Goal: Transaction & Acquisition: Purchase product/service

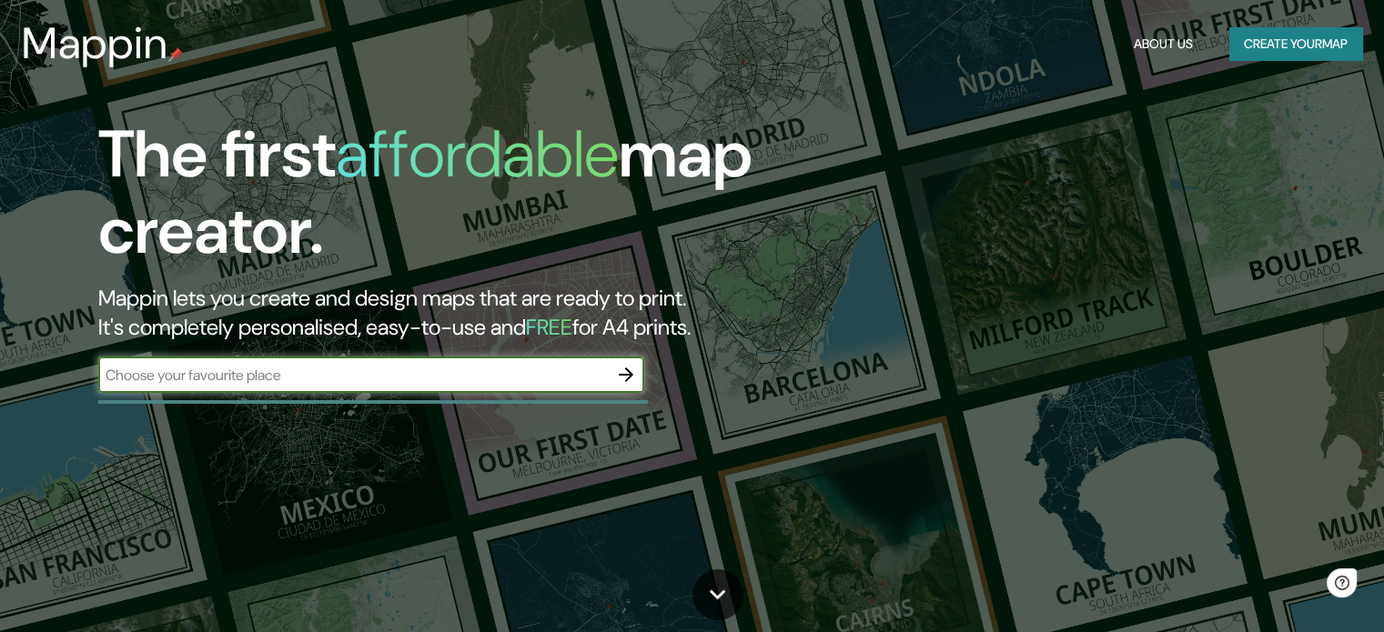
click at [450, 369] on input "text" at bounding box center [353, 375] width 510 height 21
click at [1245, 47] on button "Create your map" at bounding box center [1295, 44] width 133 height 34
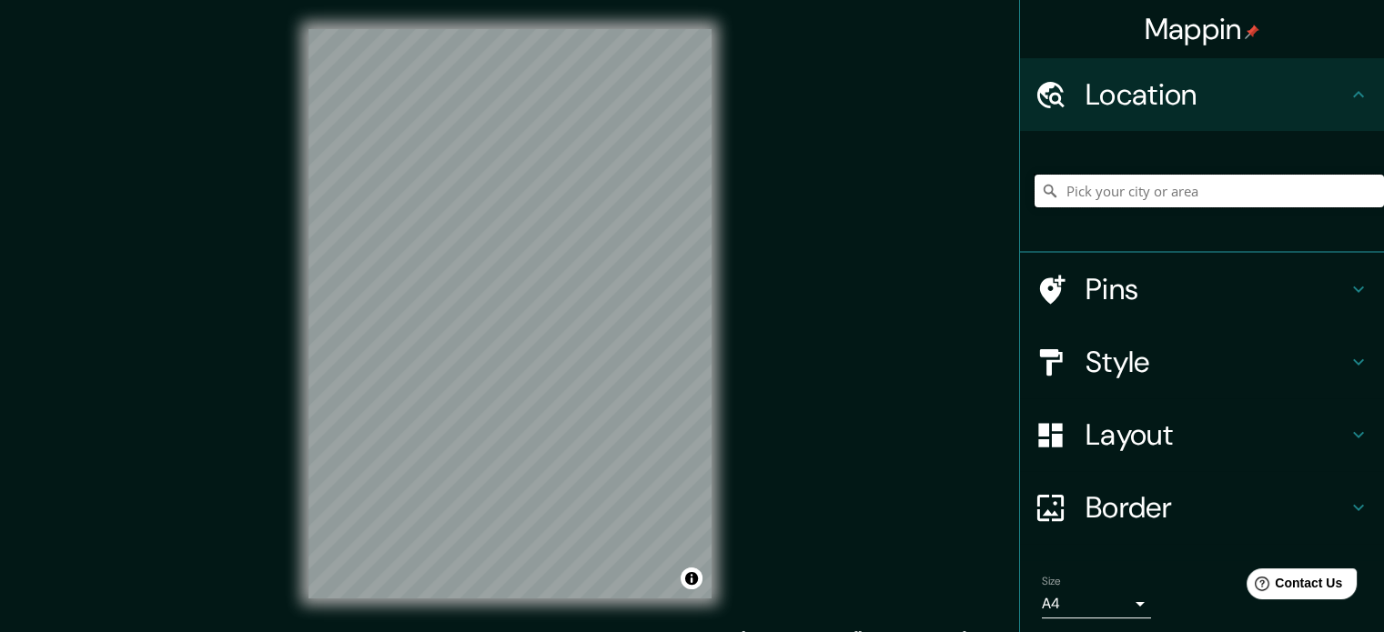
click at [1094, 184] on input "Pick your city or area" at bounding box center [1209, 191] width 349 height 33
type input "s"
click at [1089, 288] on h4 "Pins" at bounding box center [1217, 289] width 262 height 36
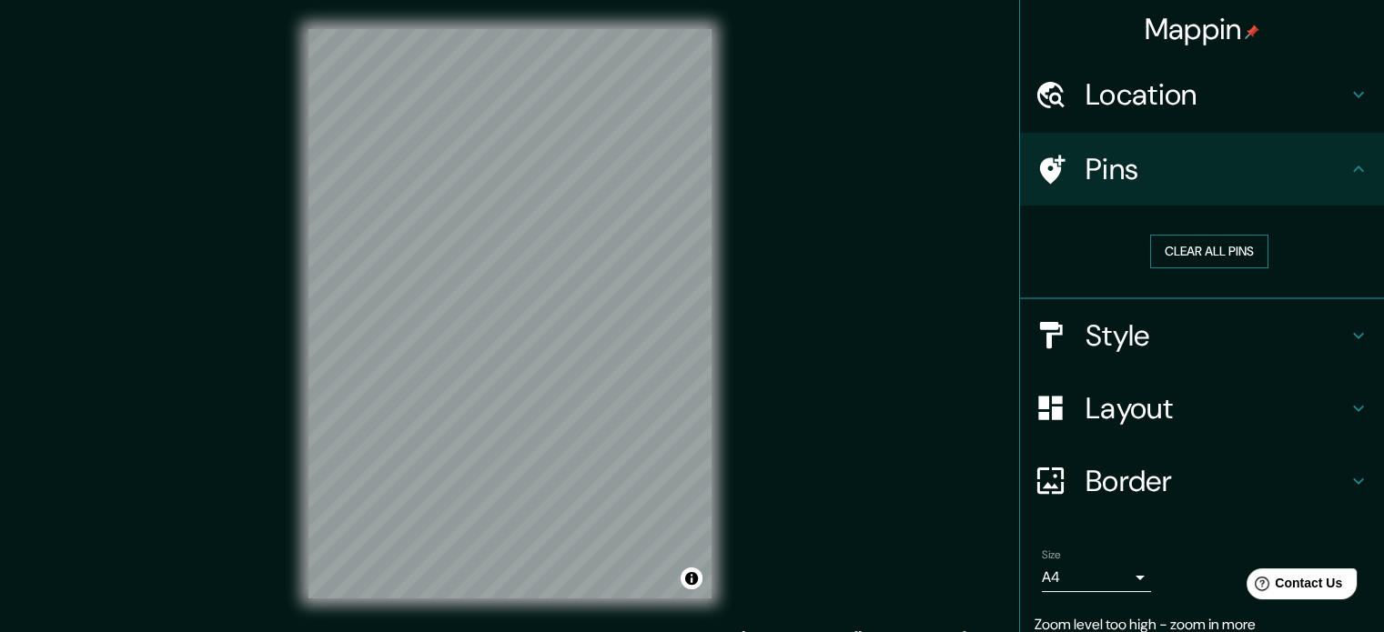
click at [1164, 238] on button "Clear all pins" at bounding box center [1209, 252] width 118 height 34
click at [1183, 258] on button "Clear all pins" at bounding box center [1209, 252] width 118 height 34
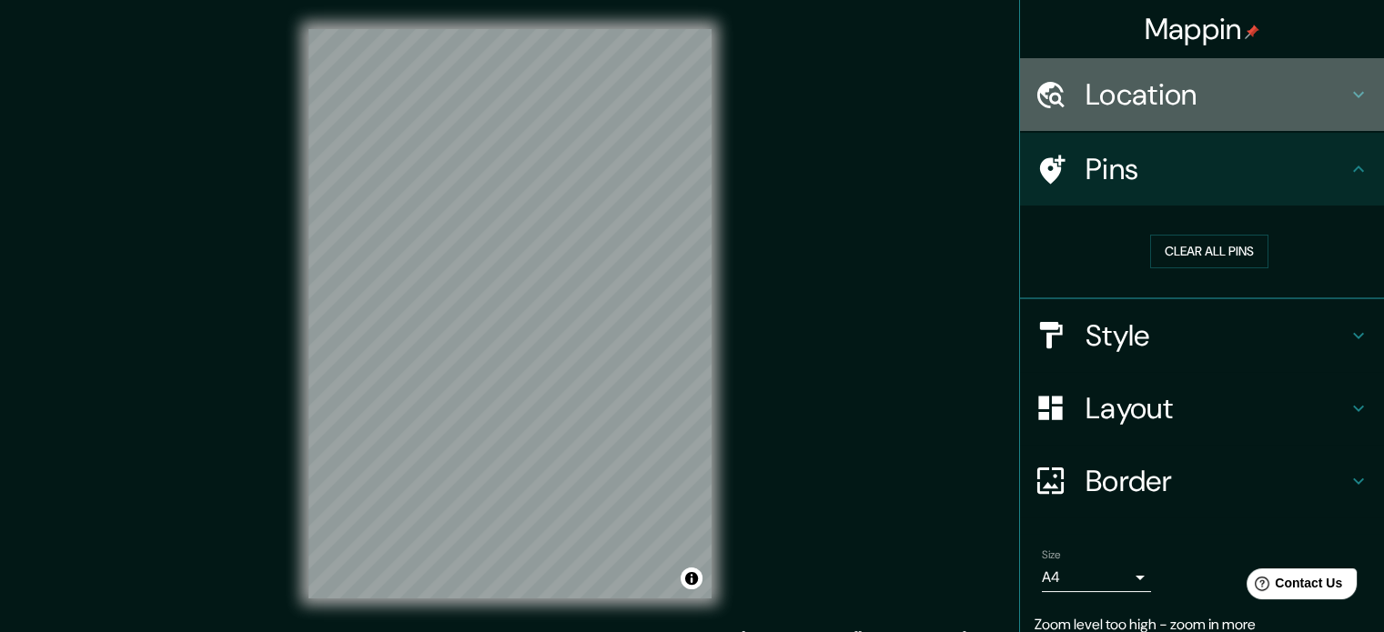
click at [1198, 94] on h4 "Location" at bounding box center [1217, 94] width 262 height 36
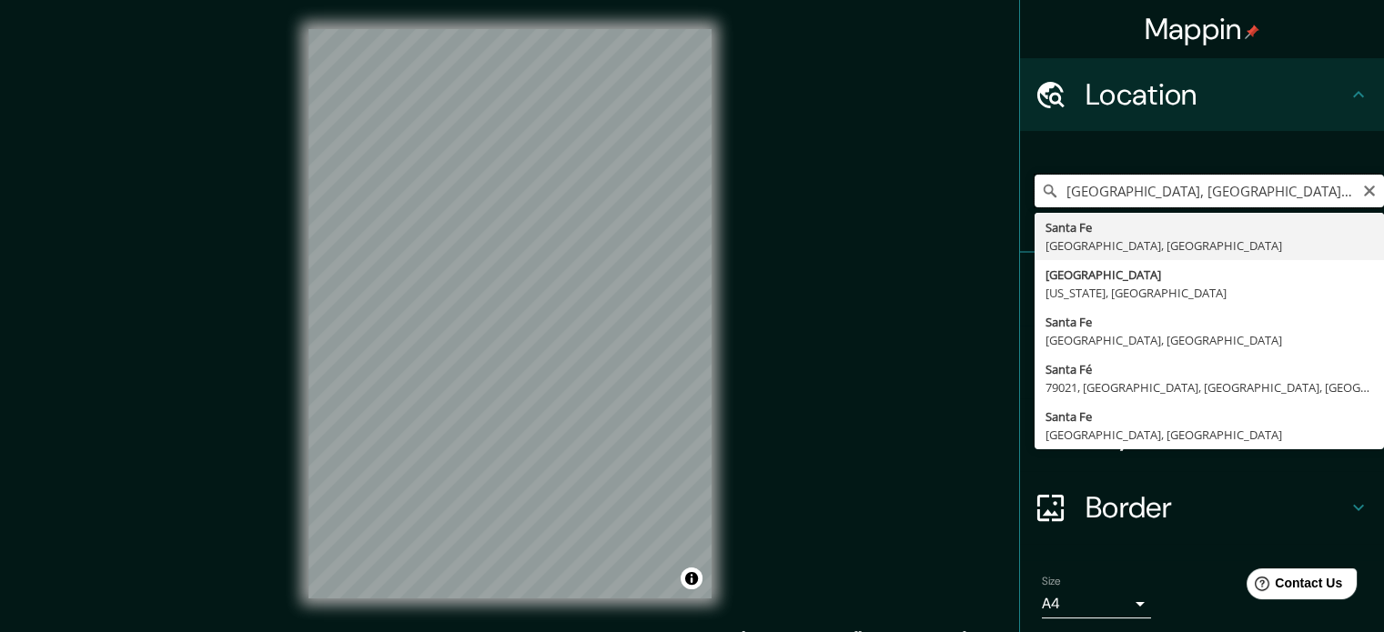
click at [1104, 206] on input "[GEOGRAPHIC_DATA], [GEOGRAPHIC_DATA], [GEOGRAPHIC_DATA]" at bounding box center [1209, 191] width 349 height 33
click at [1107, 203] on input "[GEOGRAPHIC_DATA], [GEOGRAPHIC_DATA], [GEOGRAPHIC_DATA]" at bounding box center [1209, 191] width 349 height 33
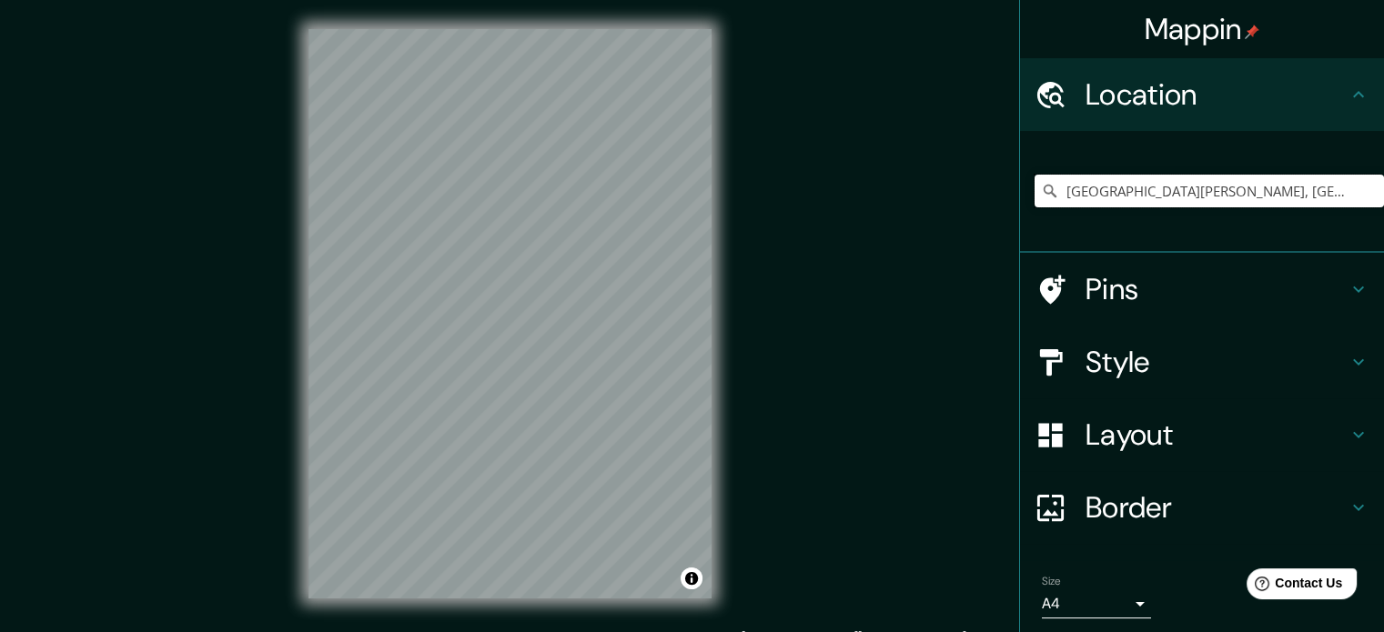
type input "[GEOGRAPHIC_DATA][PERSON_NAME], [GEOGRAPHIC_DATA], [GEOGRAPHIC_DATA]"
click at [1132, 290] on h4 "Pins" at bounding box center [1217, 289] width 262 height 36
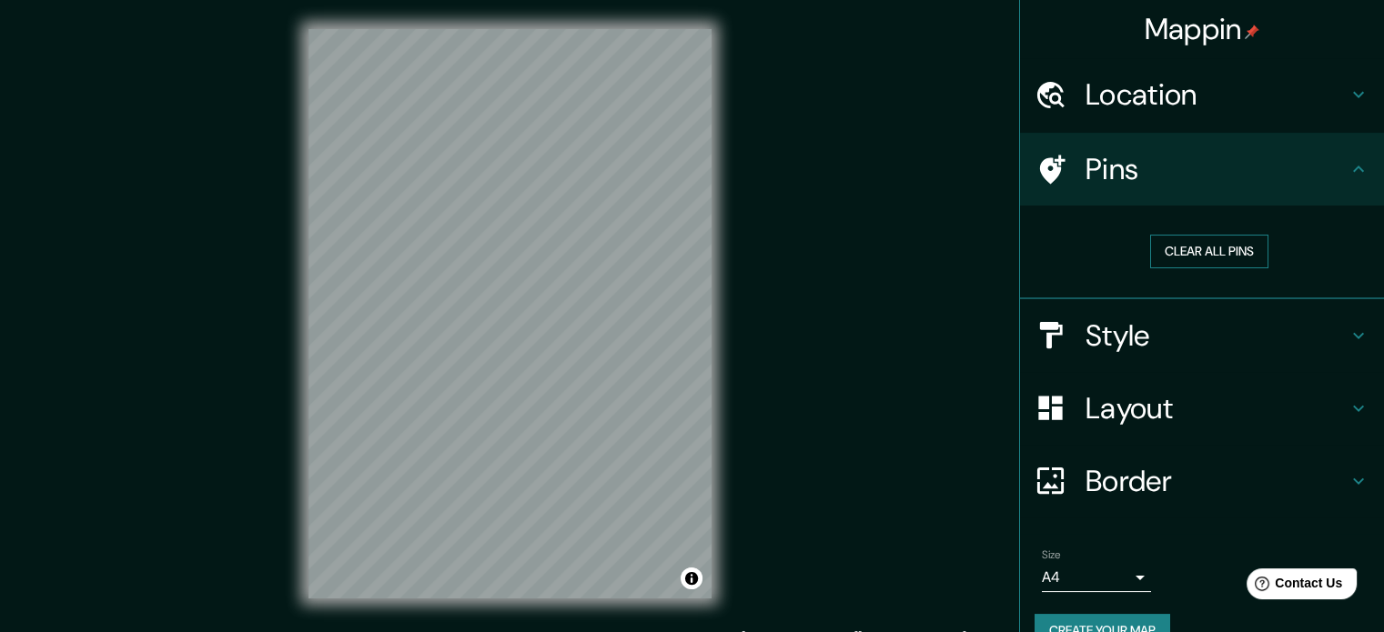
click at [1199, 248] on button "Clear all pins" at bounding box center [1209, 252] width 118 height 34
click at [1228, 249] on button "Clear all pins" at bounding box center [1209, 252] width 118 height 34
click at [1228, 250] on button "Clear all pins" at bounding box center [1209, 252] width 118 height 34
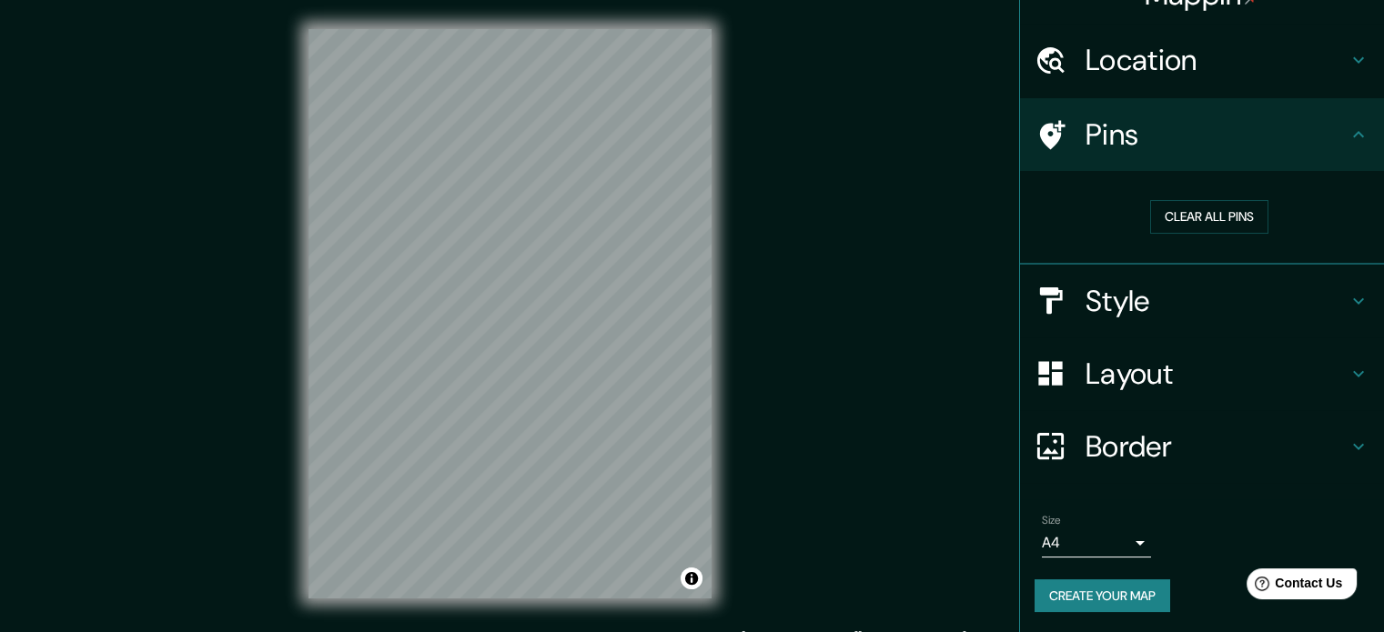
click at [655, 632] on html "Mappin Location [GEOGRAPHIC_DATA][PERSON_NAME], [GEOGRAPHIC_DATA], [GEOGRAPHIC_…" at bounding box center [692, 316] width 1384 height 632
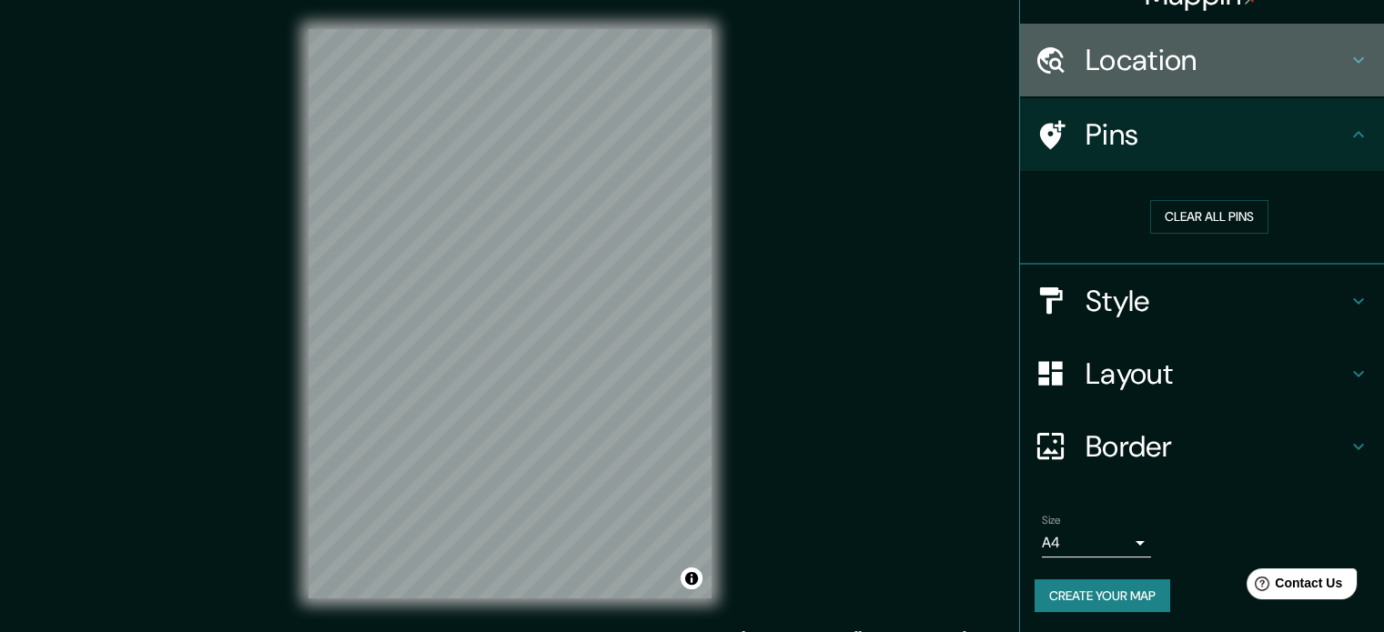
click at [1165, 66] on h4 "Location" at bounding box center [1217, 60] width 262 height 36
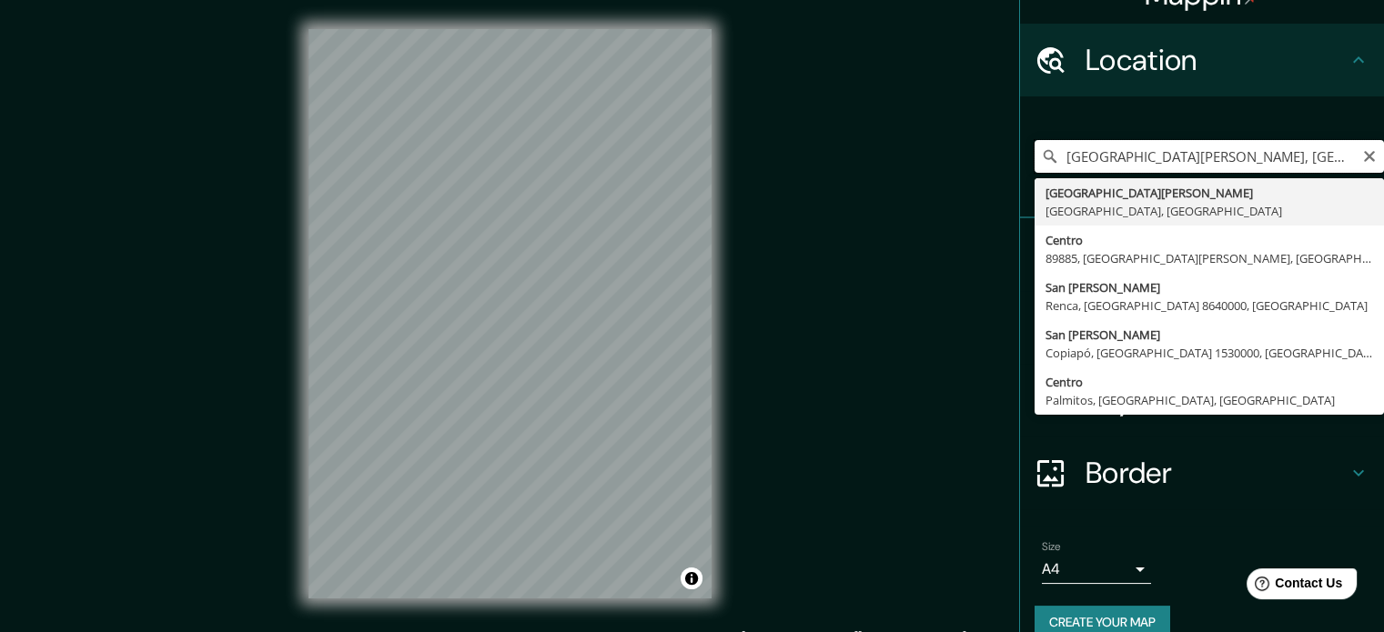
click at [1168, 167] on input "[GEOGRAPHIC_DATA][PERSON_NAME], [GEOGRAPHIC_DATA], [GEOGRAPHIC_DATA]" at bounding box center [1209, 156] width 349 height 33
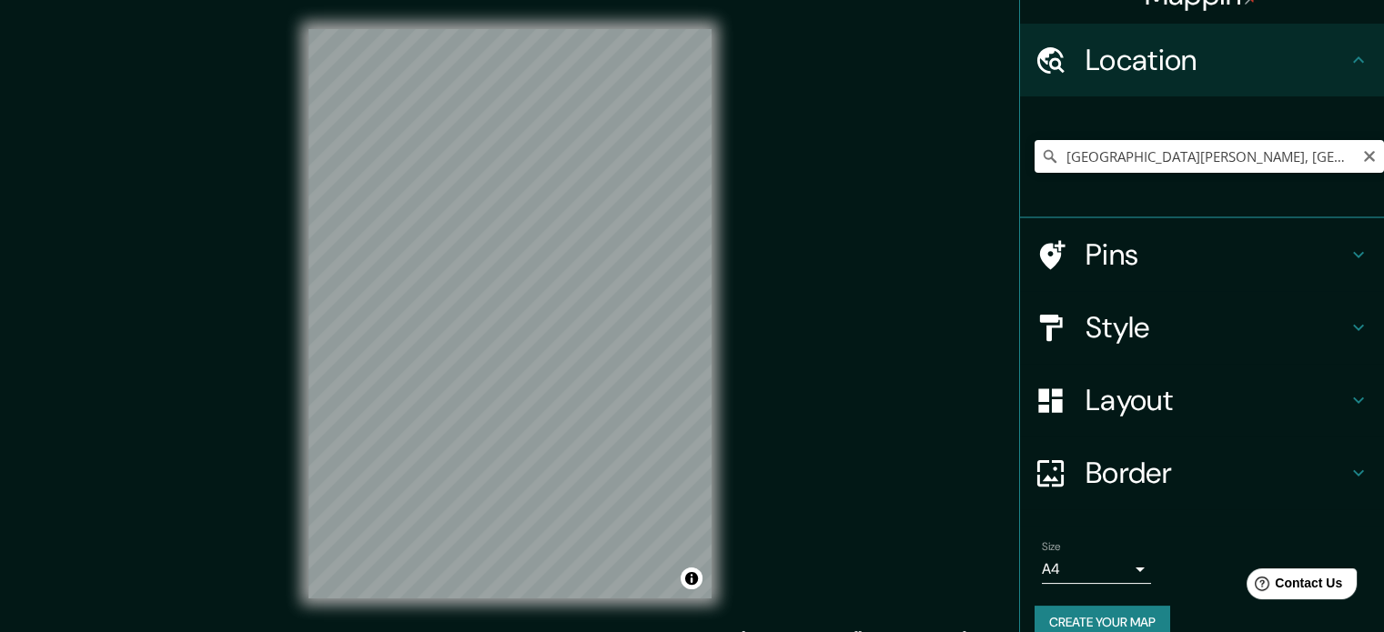
click at [1119, 263] on h4 "Pins" at bounding box center [1217, 255] width 262 height 36
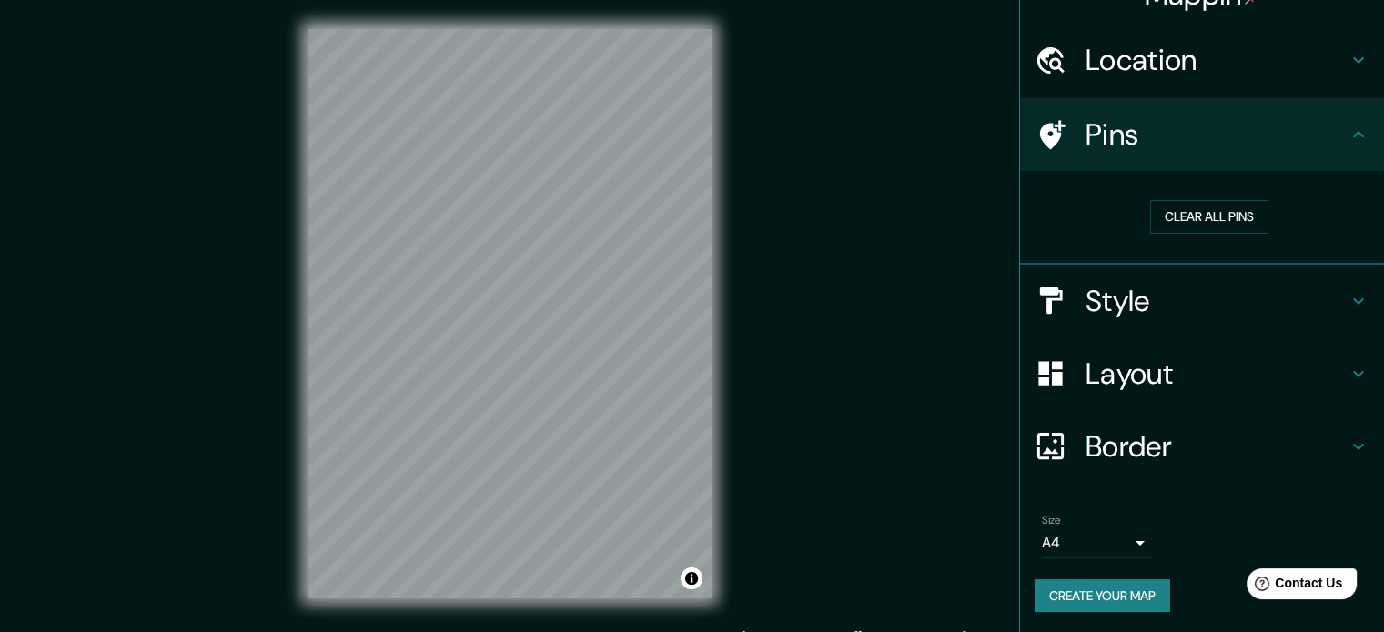
click at [1040, 141] on icon at bounding box center [1052, 134] width 25 height 29
click at [1245, 217] on button "Clear all pins" at bounding box center [1209, 217] width 118 height 34
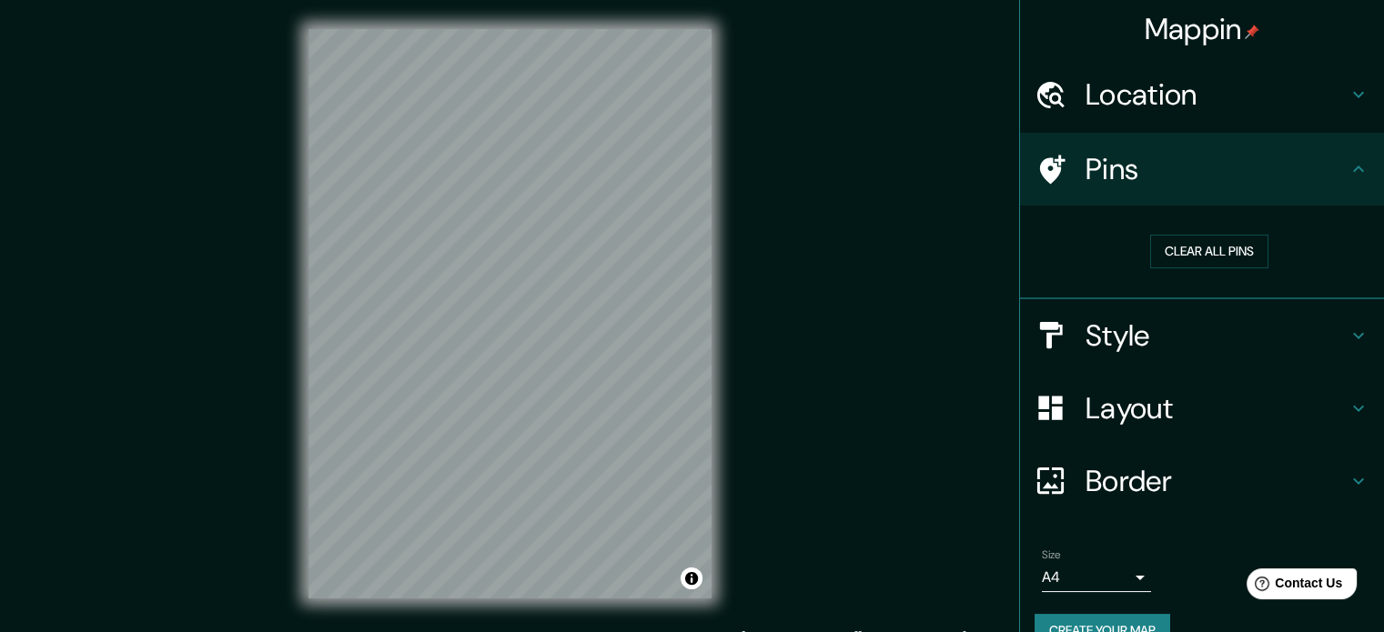
click at [1293, 91] on h4 "Location" at bounding box center [1217, 94] width 262 height 36
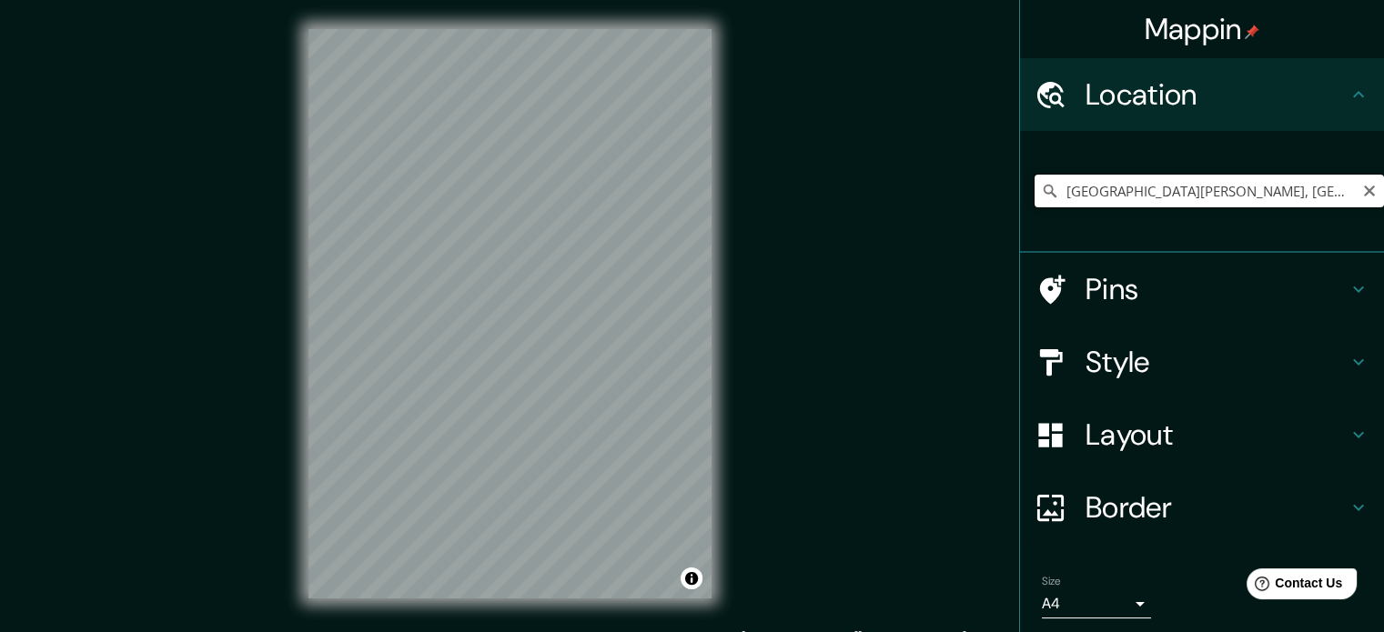
click at [1218, 181] on input "[GEOGRAPHIC_DATA][PERSON_NAME], [GEOGRAPHIC_DATA], [GEOGRAPHIC_DATA]" at bounding box center [1209, 191] width 349 height 33
click at [1163, 224] on div "[GEOGRAPHIC_DATA][PERSON_NAME], [GEOGRAPHIC_DATA], [GEOGRAPHIC_DATA]" at bounding box center [1209, 191] width 349 height 91
click at [1105, 430] on h4 "Layout" at bounding box center [1217, 435] width 262 height 36
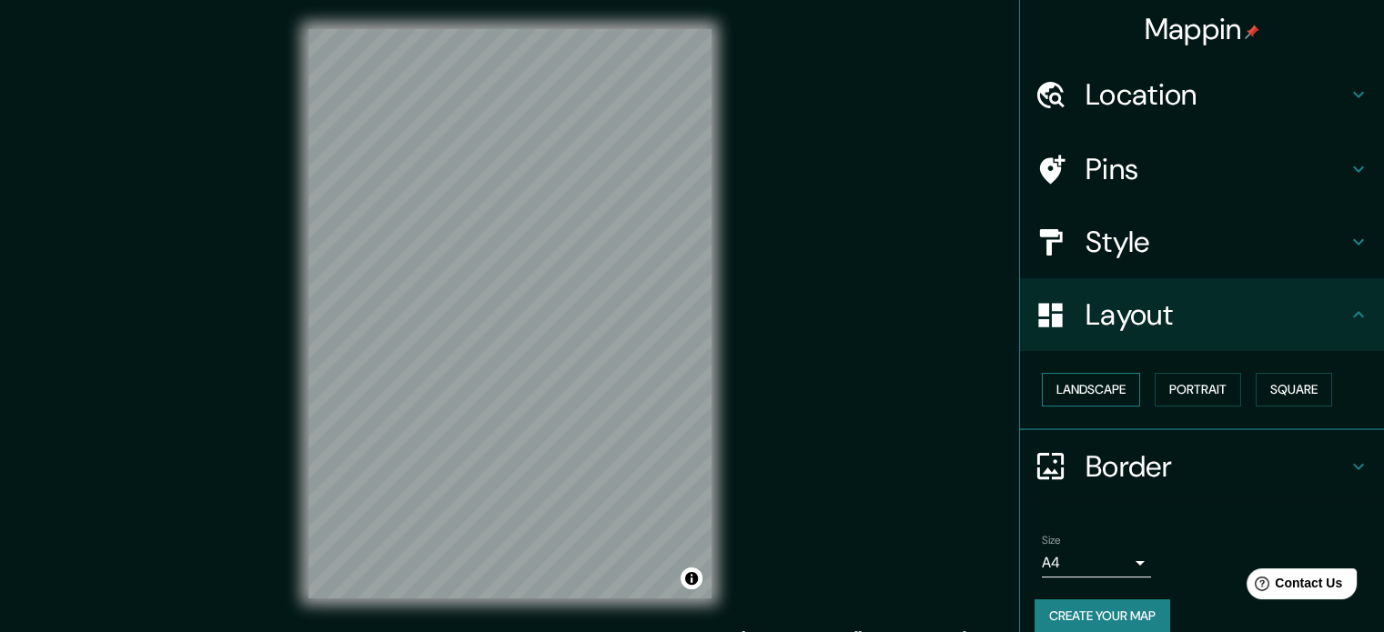
click at [1107, 393] on button "Landscape" at bounding box center [1091, 390] width 98 height 34
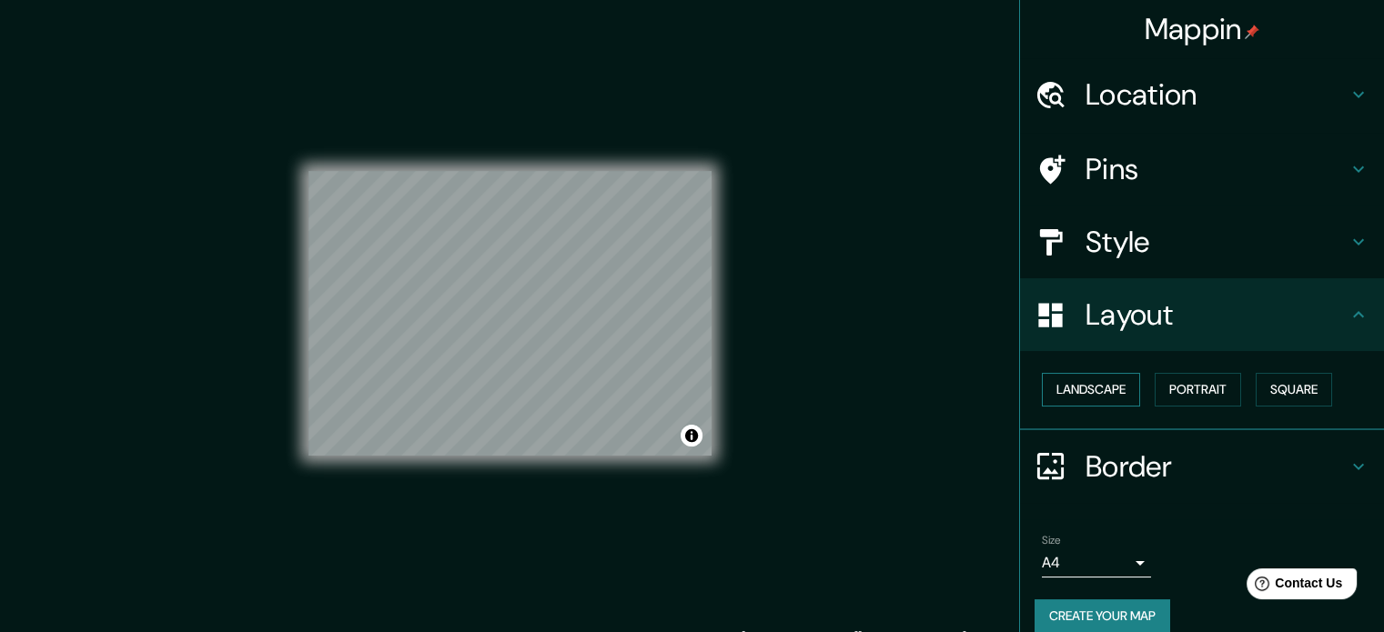
click at [1107, 393] on button "Landscape" at bounding box center [1091, 390] width 98 height 34
click at [1166, 389] on button "Portrait" at bounding box center [1198, 390] width 86 height 34
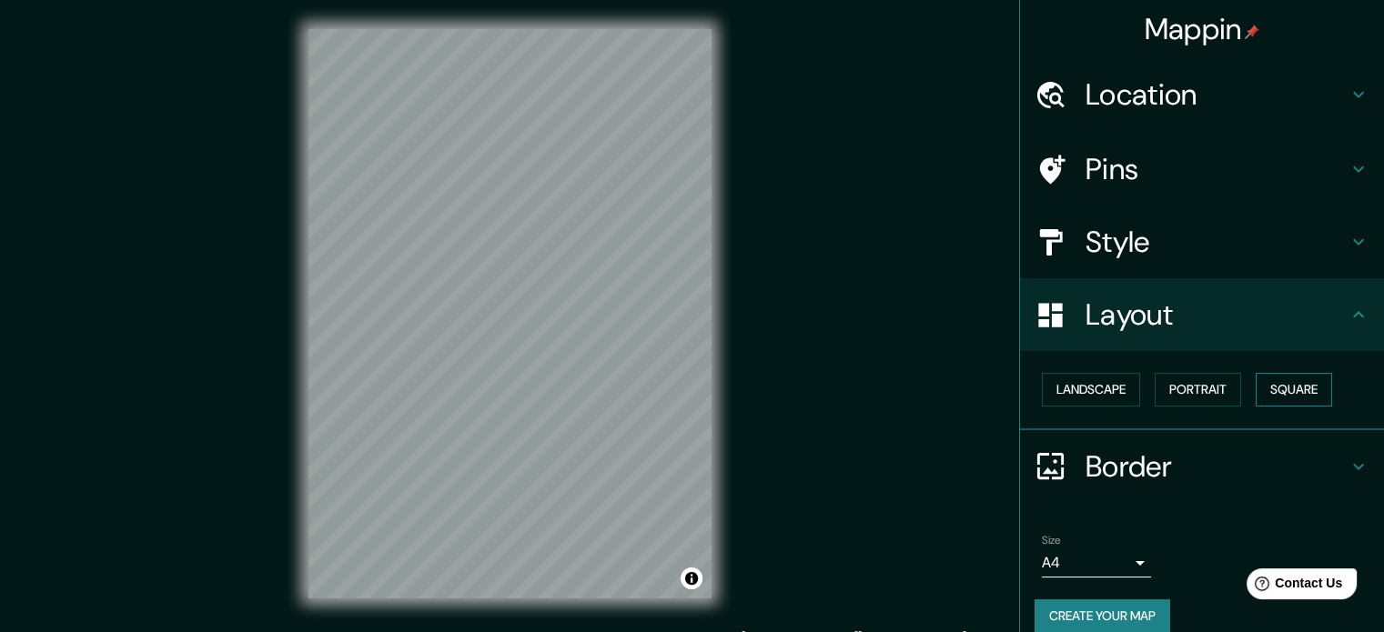
click at [1317, 399] on button "Square" at bounding box center [1294, 390] width 76 height 34
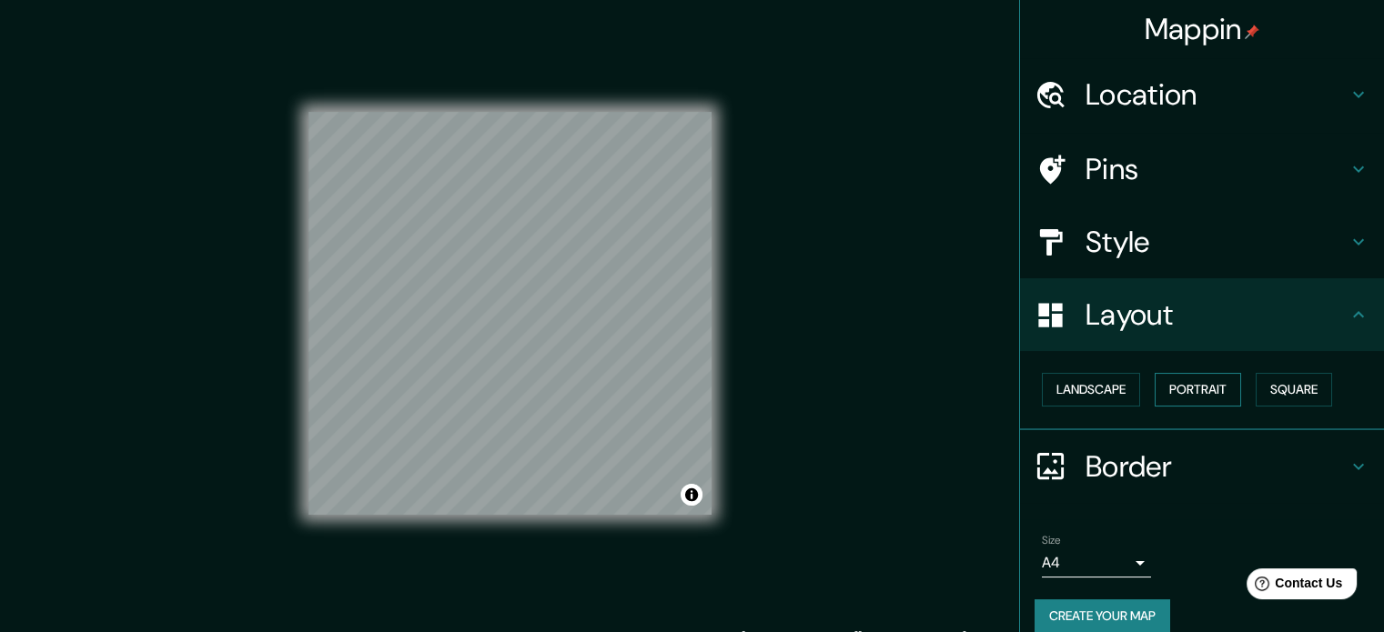
click at [1159, 404] on button "Portrait" at bounding box center [1198, 390] width 86 height 34
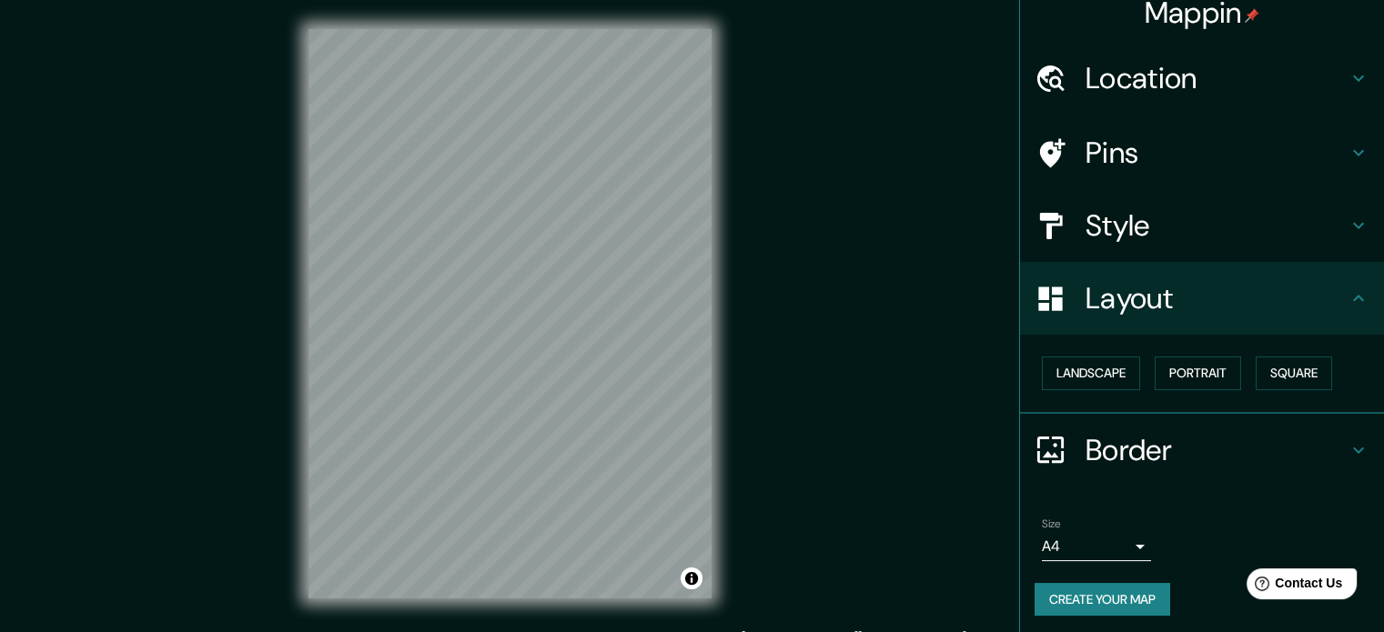
scroll to position [20, 0]
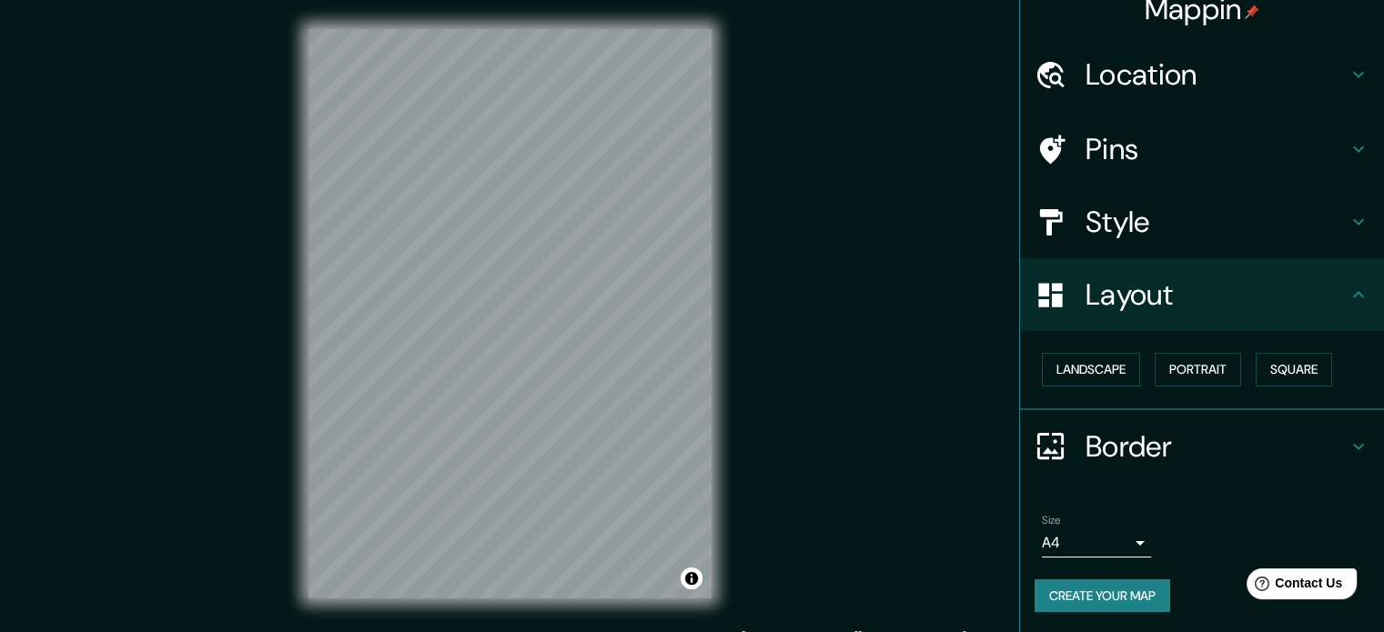
click at [1020, 272] on div "Layout" at bounding box center [1202, 294] width 364 height 73
drag, startPoint x: 1117, startPoint y: 188, endPoint x: 1117, endPoint y: 210, distance: 21.8
click at [1118, 190] on div "Style" at bounding box center [1202, 222] width 364 height 73
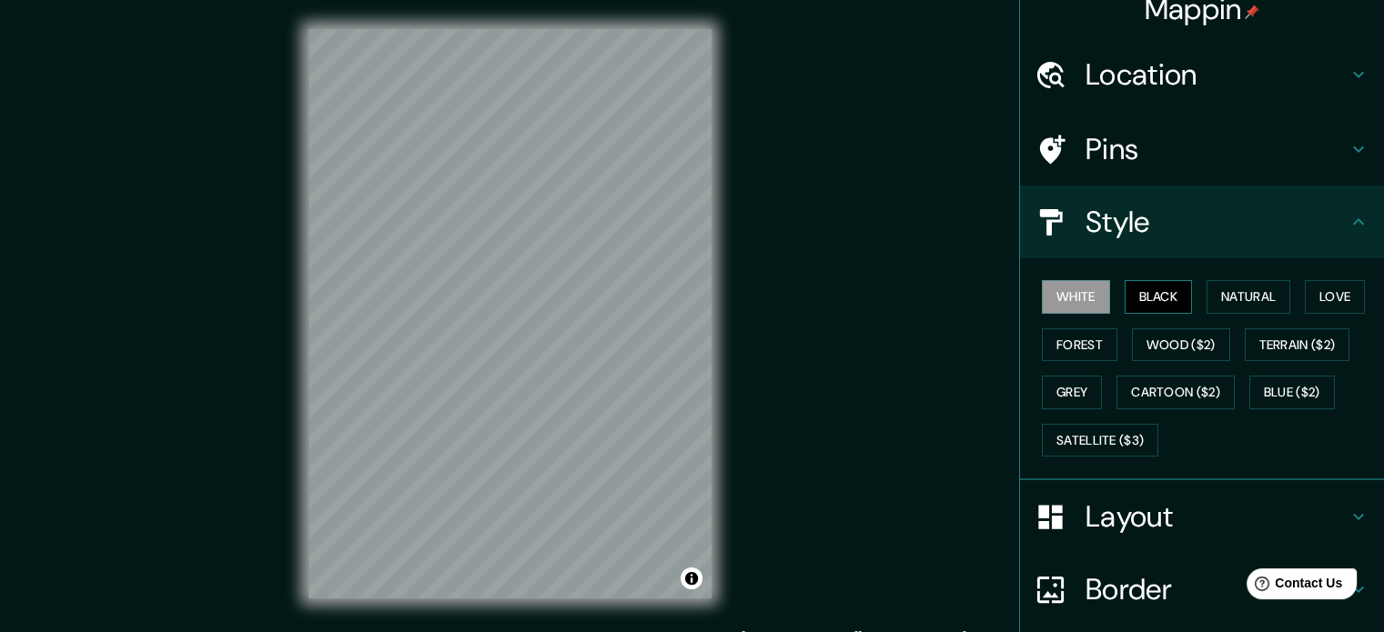
click at [1158, 294] on button "Black" at bounding box center [1159, 297] width 68 height 34
click at [1148, 346] on button "Wood ($2)" at bounding box center [1181, 346] width 98 height 34
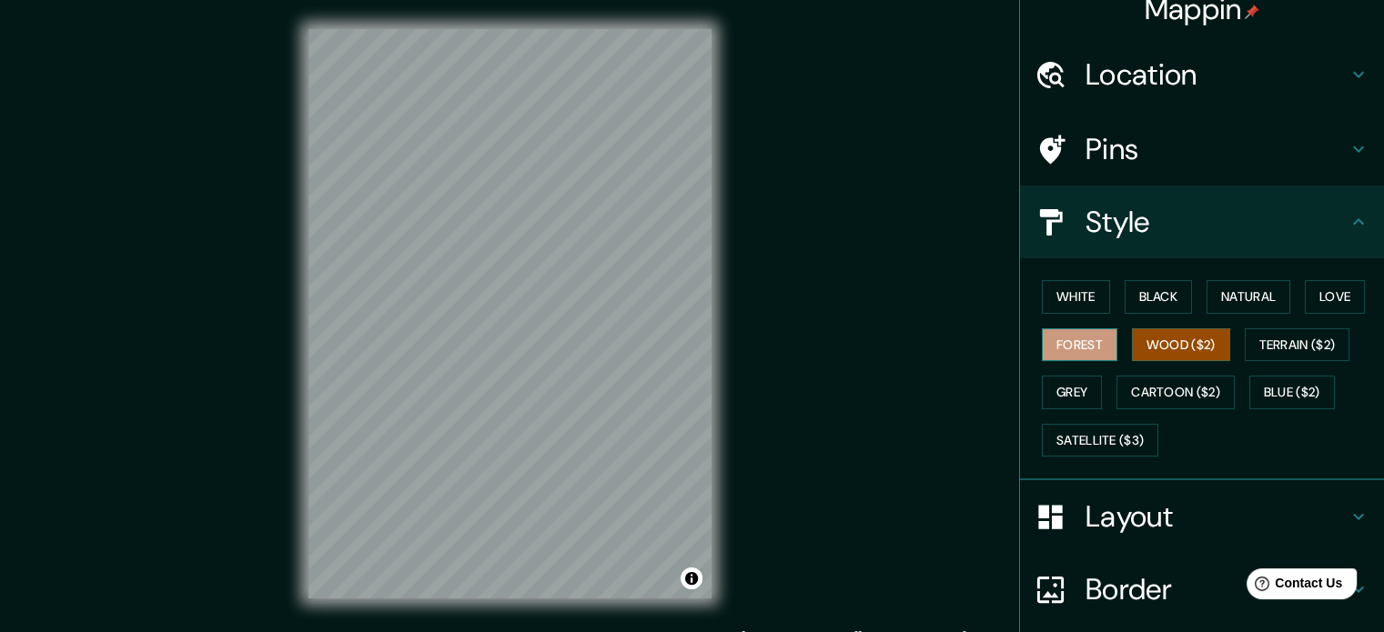
click at [1081, 356] on button "Forest" at bounding box center [1080, 346] width 76 height 34
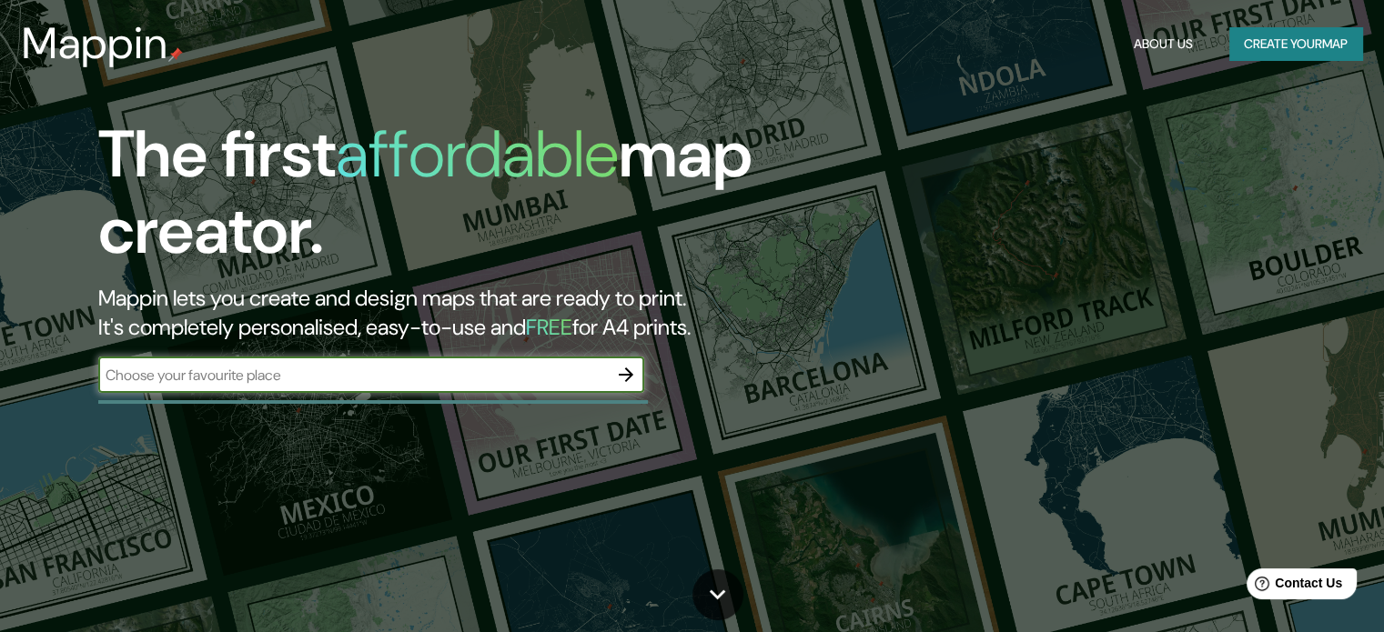
click at [271, 385] on input "text" at bounding box center [353, 375] width 510 height 21
click at [1153, 52] on button "About Us" at bounding box center [1164, 44] width 74 height 34
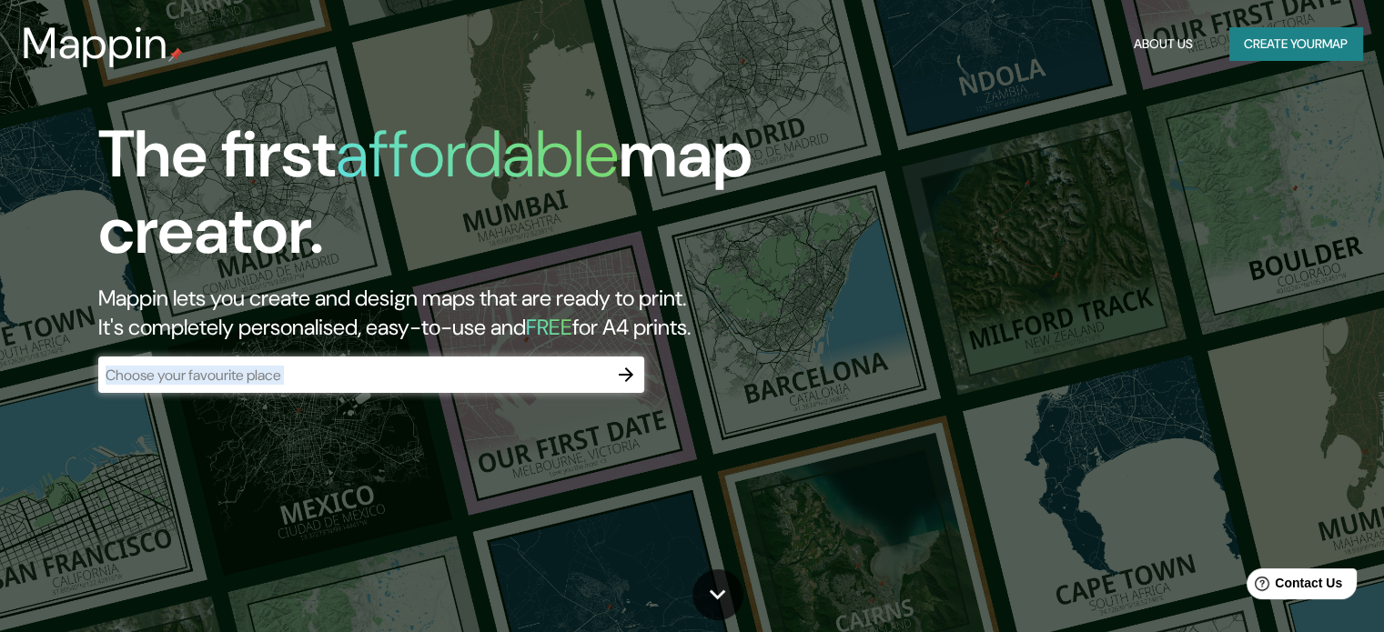
click at [454, 397] on div "The first affordable map creator. Mappin lets you create and design maps that a…" at bounding box center [444, 263] width 831 height 295
click at [469, 383] on input "text" at bounding box center [353, 375] width 510 height 21
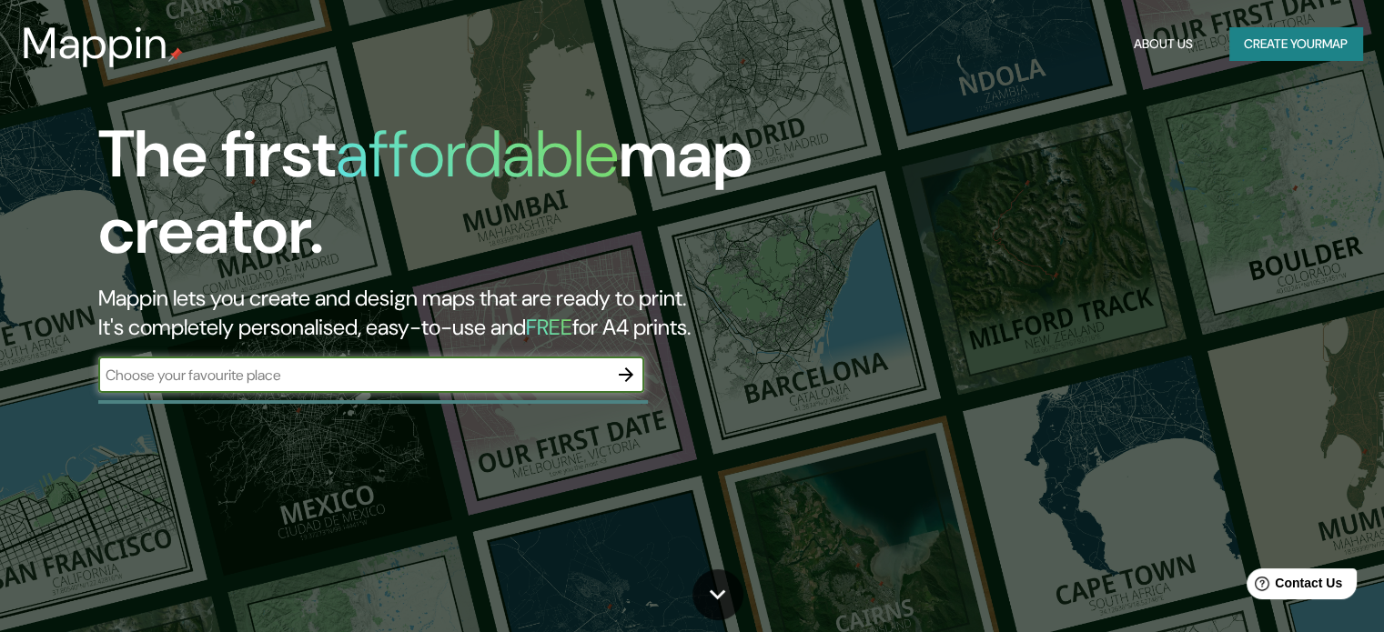
click at [76, 56] on h3 "Mappin" at bounding box center [95, 43] width 147 height 51
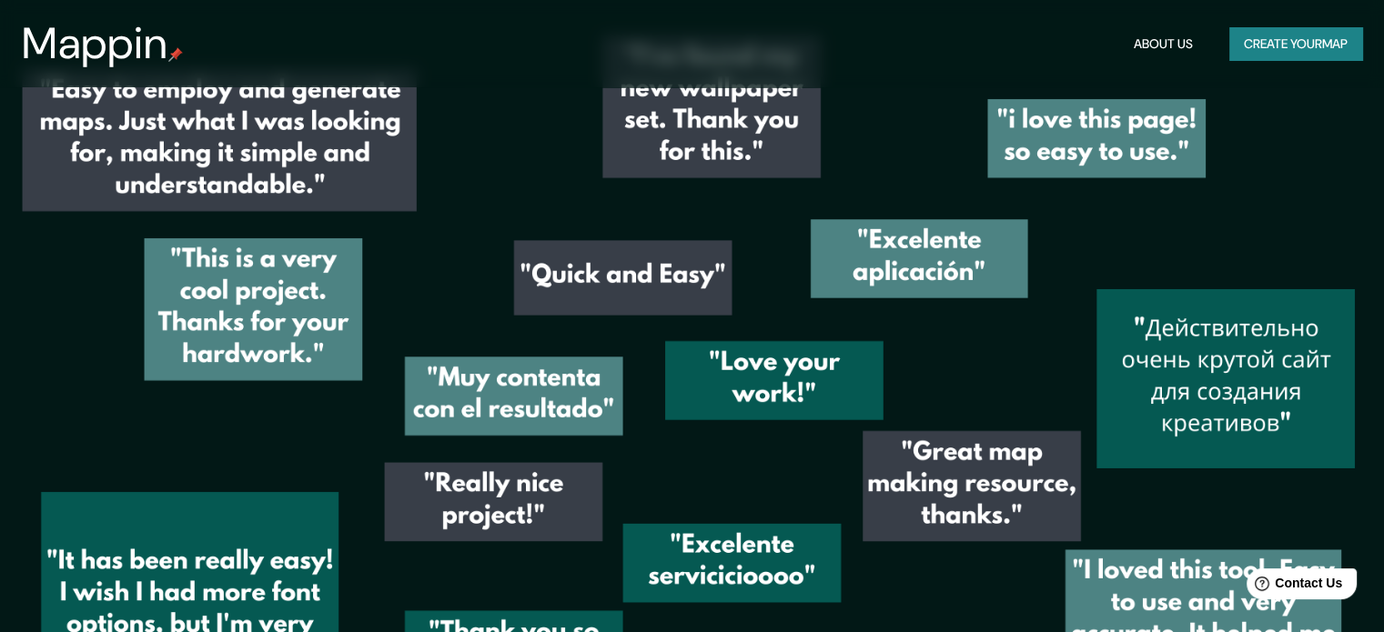
scroll to position [2590, 0]
